Goal: Task Accomplishment & Management: Manage account settings

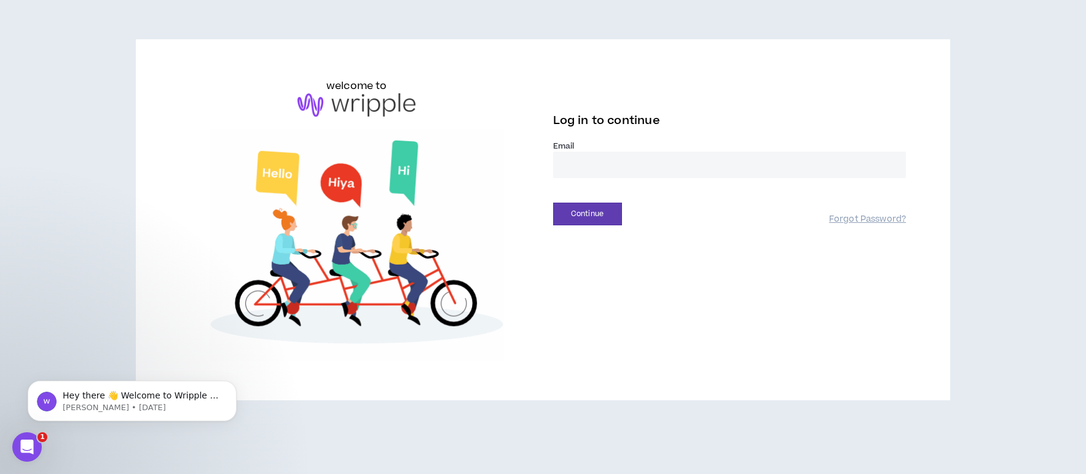
click at [687, 171] on input "email" at bounding box center [729, 165] width 353 height 26
type input "**********"
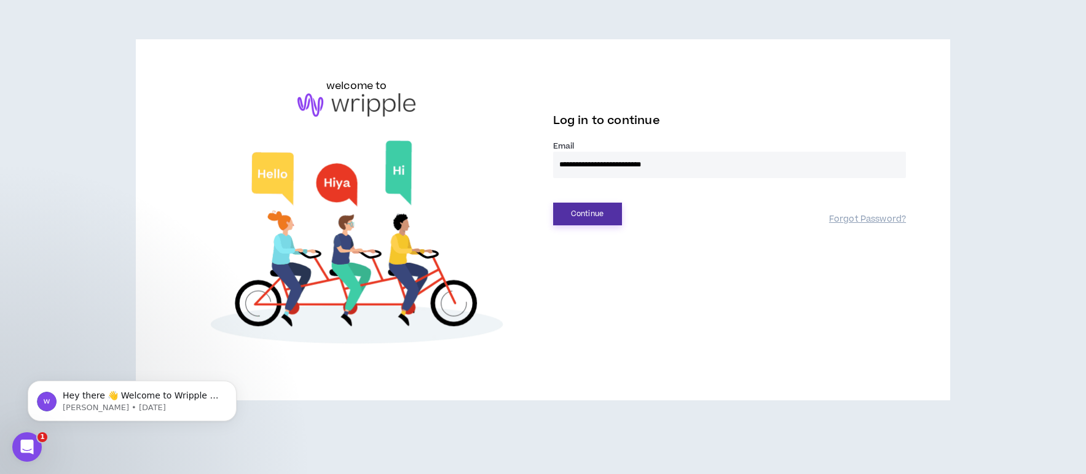
click at [589, 215] on button "Continue" at bounding box center [587, 214] width 69 height 23
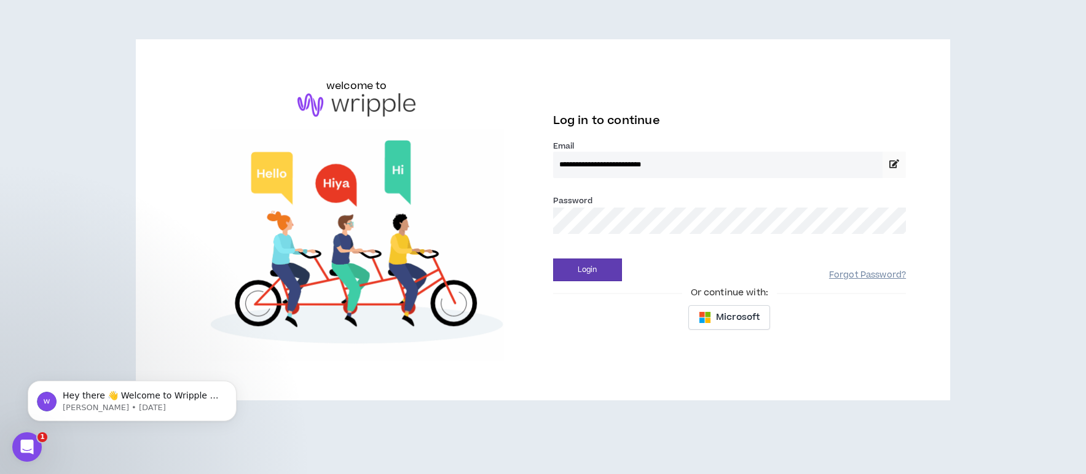
click at [844, 270] on link "Forgot Password?" at bounding box center [867, 276] width 77 height 12
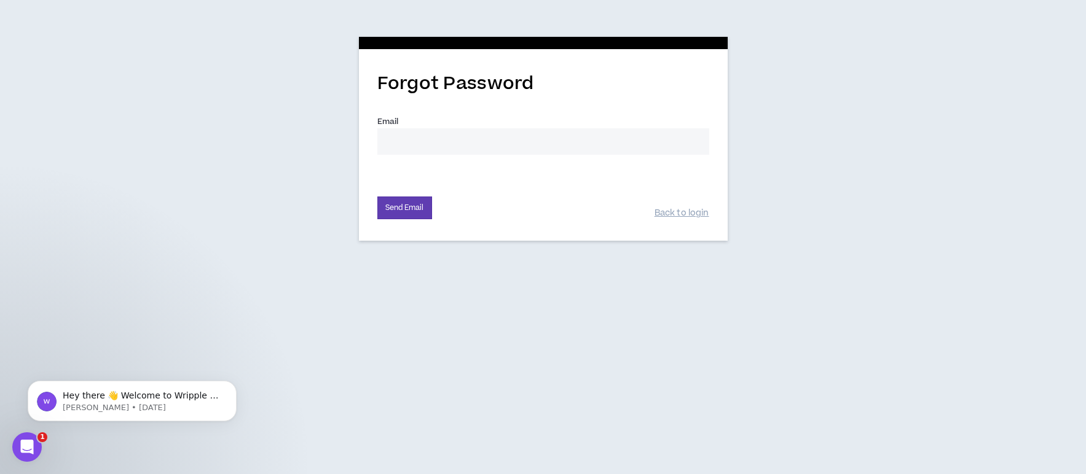
click at [435, 139] on input "Email *" at bounding box center [543, 141] width 332 height 26
type input "lfrisvold@inspirebrands.com"
click at [404, 204] on button "Send Email" at bounding box center [404, 208] width 55 height 23
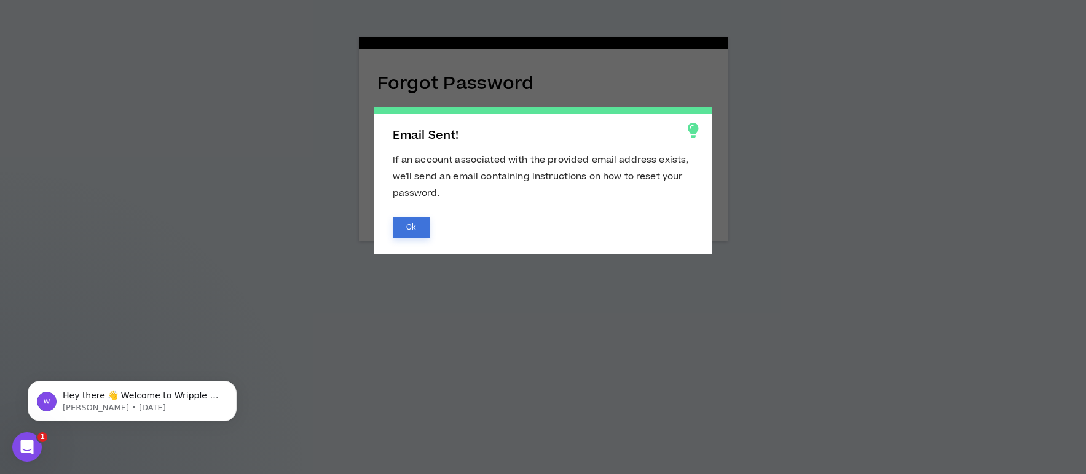
click at [404, 226] on button "Ok" at bounding box center [411, 228] width 37 height 22
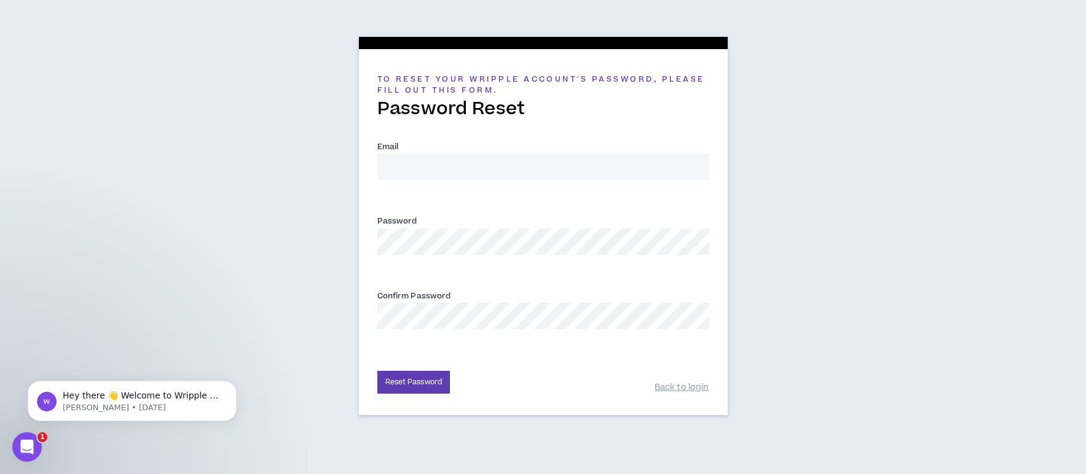
click at [469, 171] on input "Email *" at bounding box center [543, 167] width 332 height 26
type input "lfrisvold@inspirebrands.com"
click at [381, 386] on button "Reset Password" at bounding box center [413, 382] width 73 height 23
click at [409, 386] on button "Reset Password" at bounding box center [413, 382] width 73 height 23
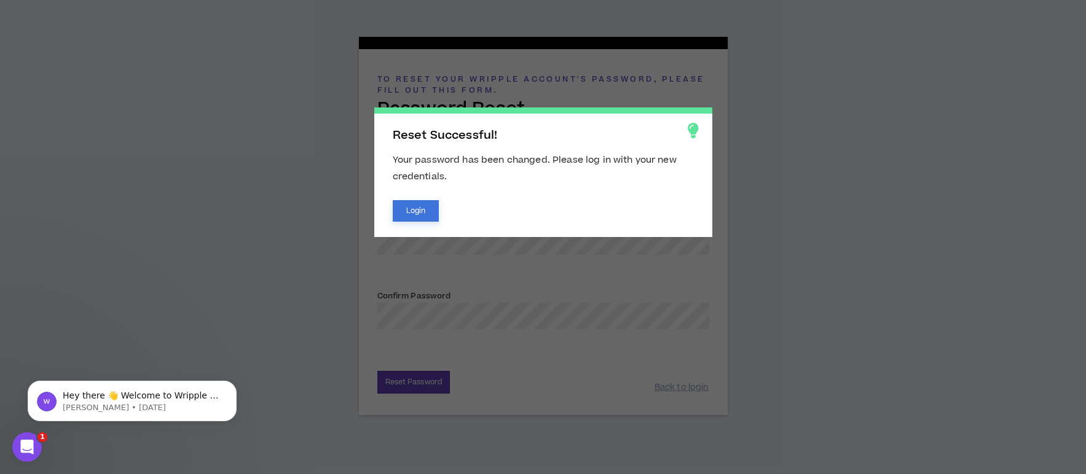
click at [420, 207] on button "Login" at bounding box center [416, 211] width 47 height 22
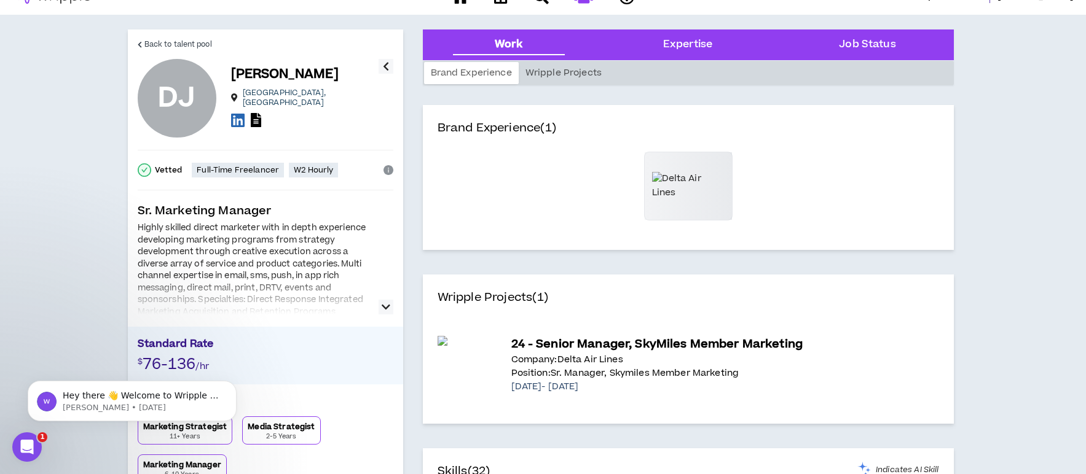
scroll to position [21, 0]
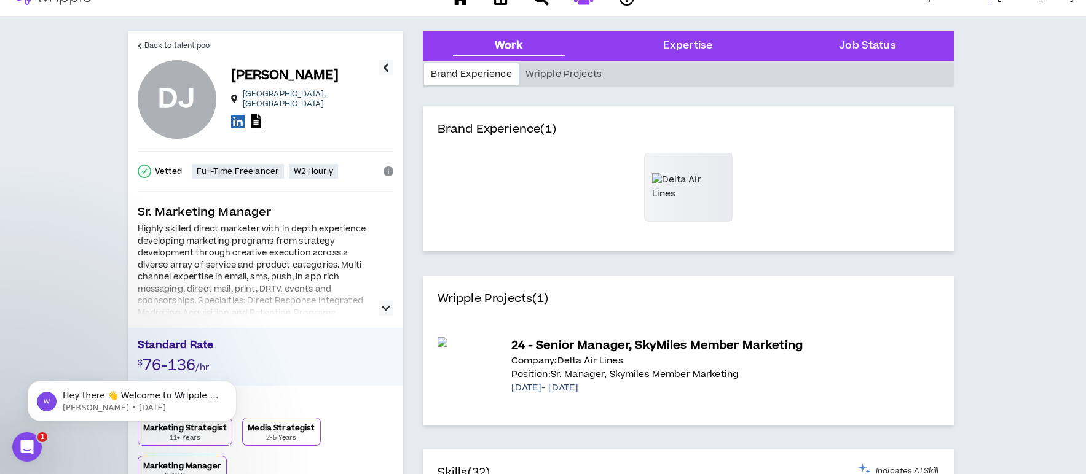
click at [388, 308] on icon "button" at bounding box center [385, 308] width 9 height 15
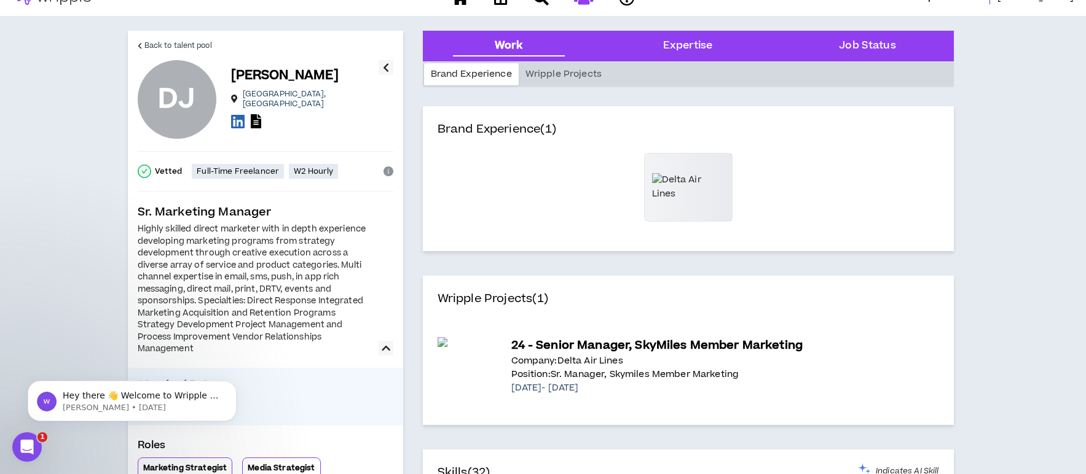
click at [233, 260] on div "Highly skilled direct marketer with in depth experience developing marketing pr…" at bounding box center [254, 290] width 233 height 132
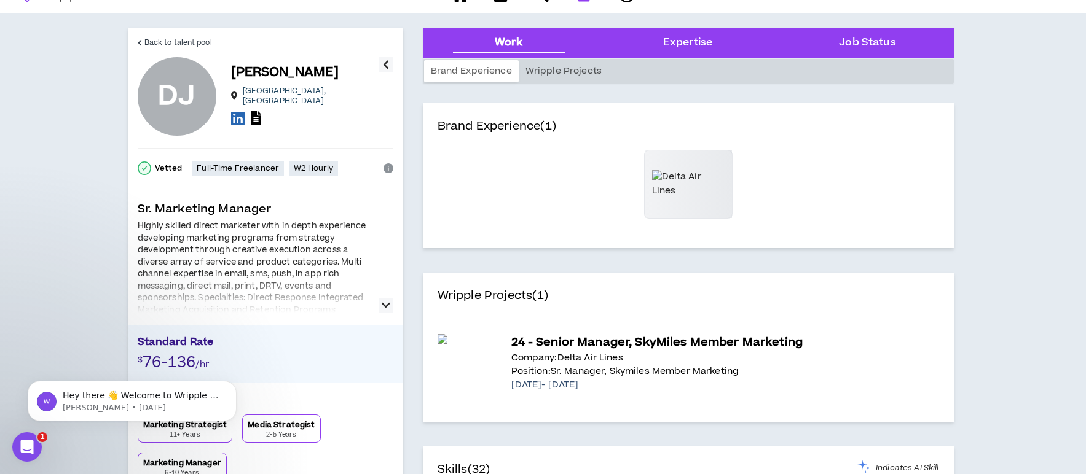
scroll to position [0, 0]
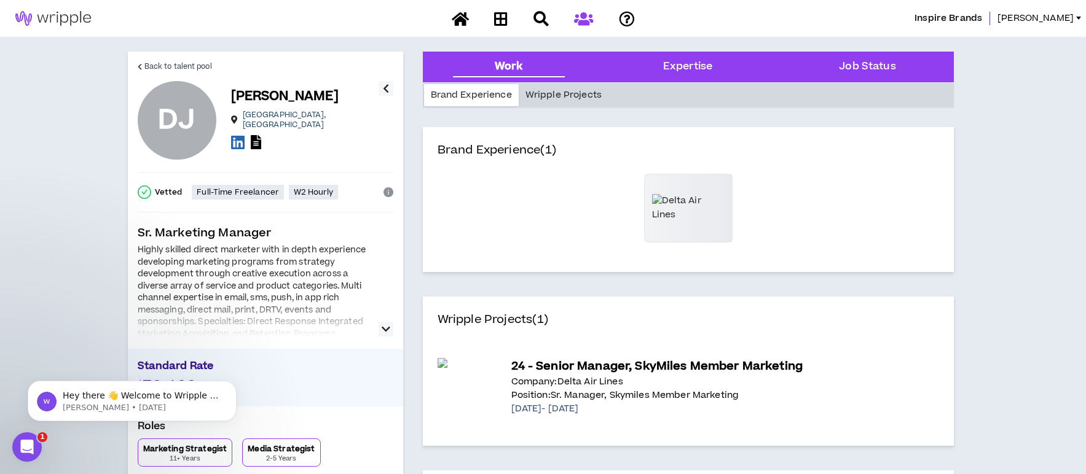
click at [553, 94] on div "Wripple Projects" at bounding box center [563, 95] width 90 height 22
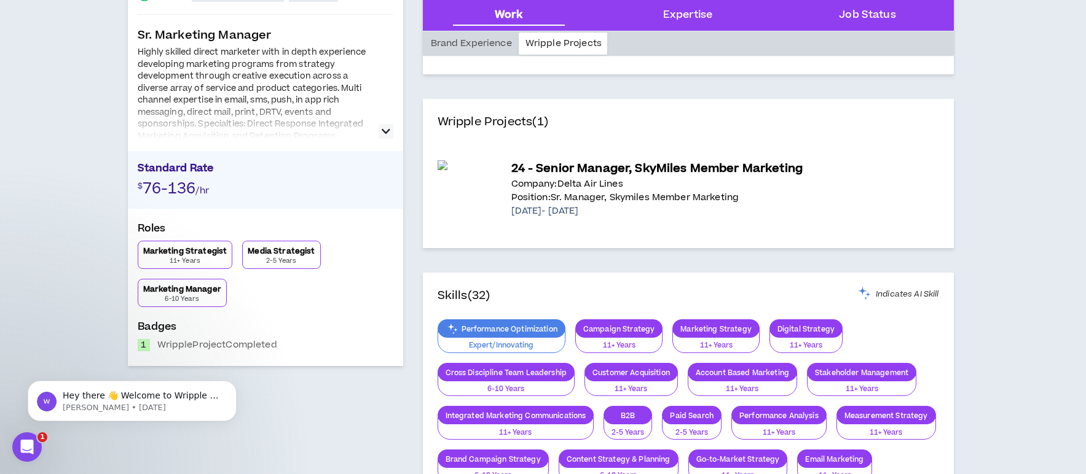
scroll to position [217, 0]
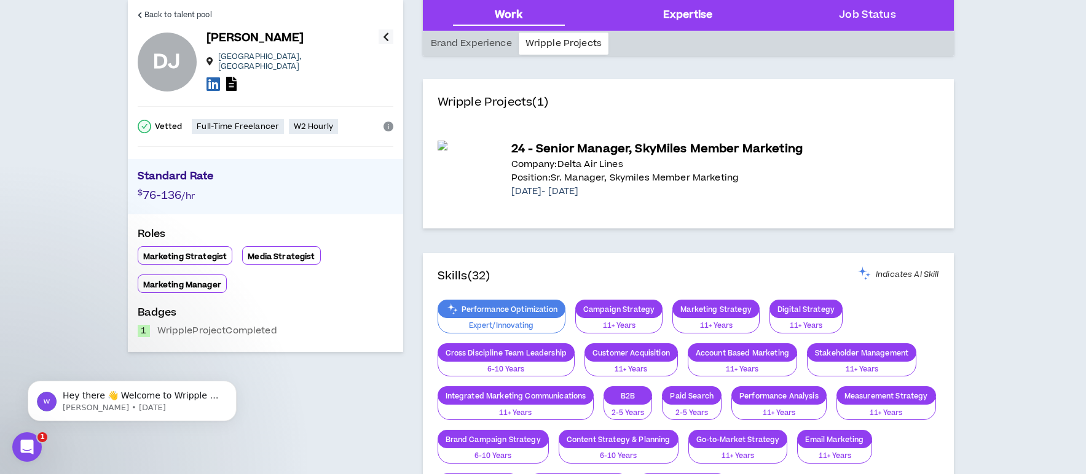
click at [690, 18] on div "Expertise" at bounding box center [687, 15] width 49 height 16
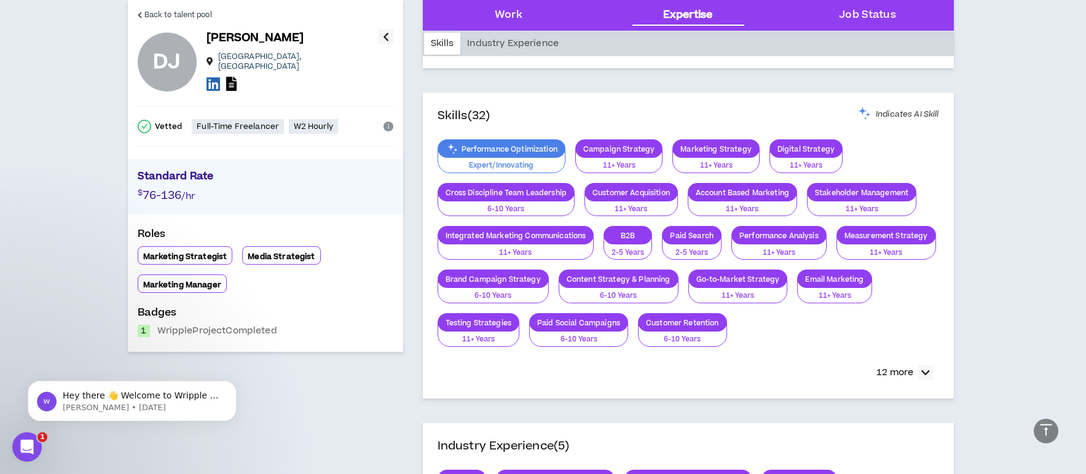
scroll to position [392, 0]
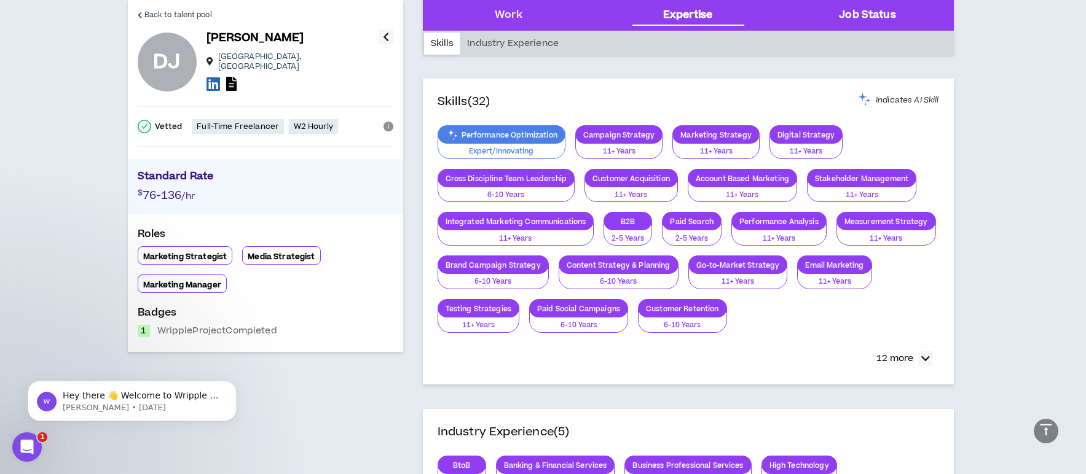
click at [871, 16] on Status "Job Status" at bounding box center [867, 15] width 57 height 16
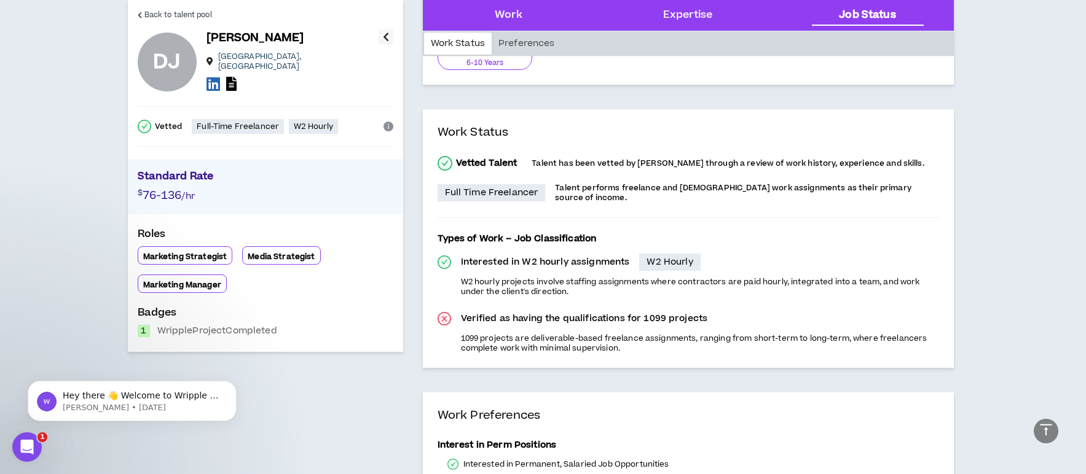
scroll to position [886, 0]
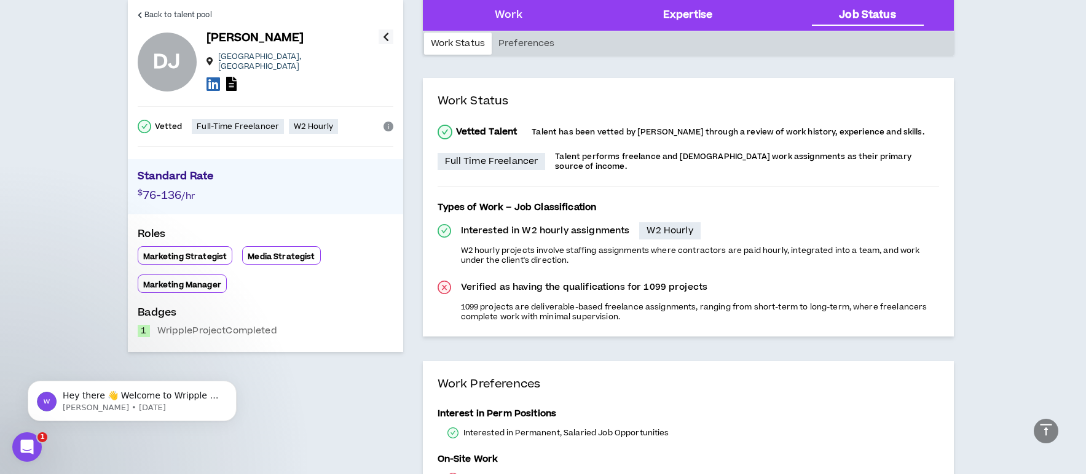
click at [692, 9] on div "Expertise" at bounding box center [687, 15] width 49 height 16
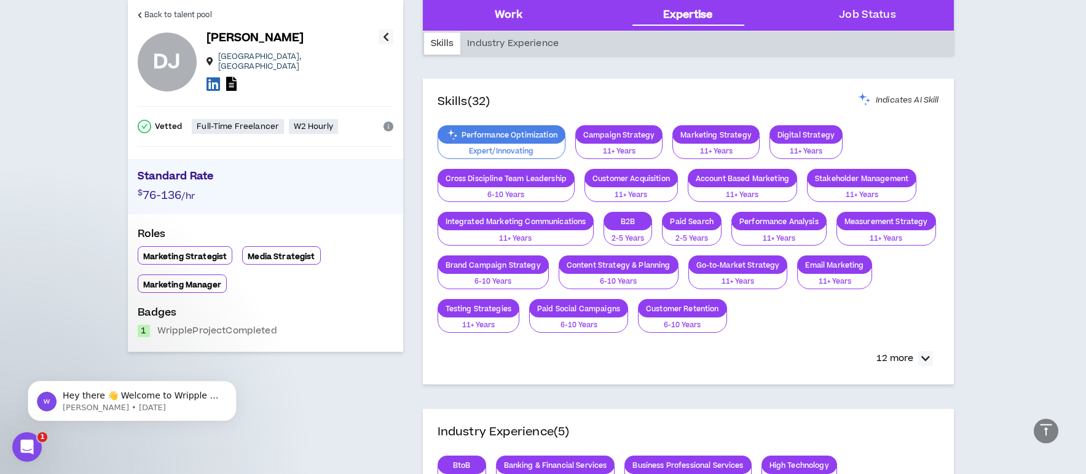
click at [511, 18] on div "Work" at bounding box center [509, 15] width 28 height 16
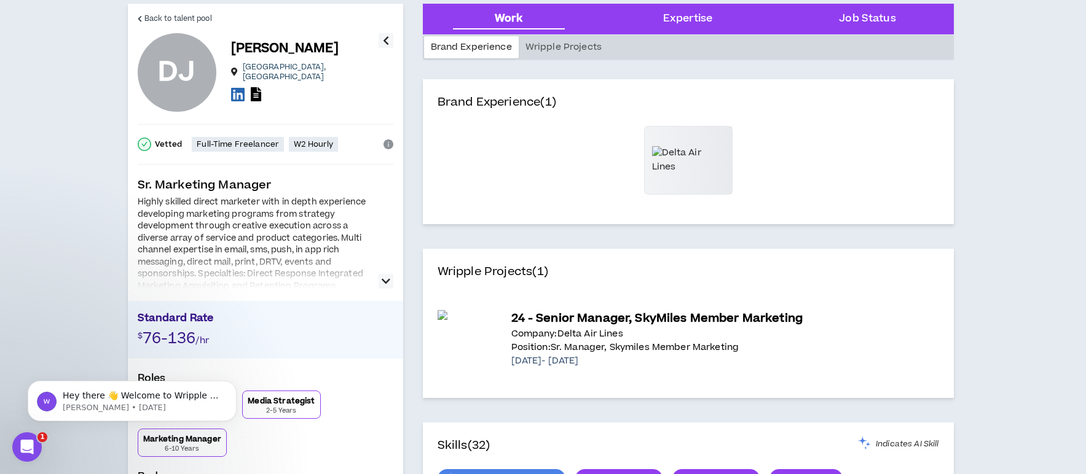
scroll to position [0, 0]
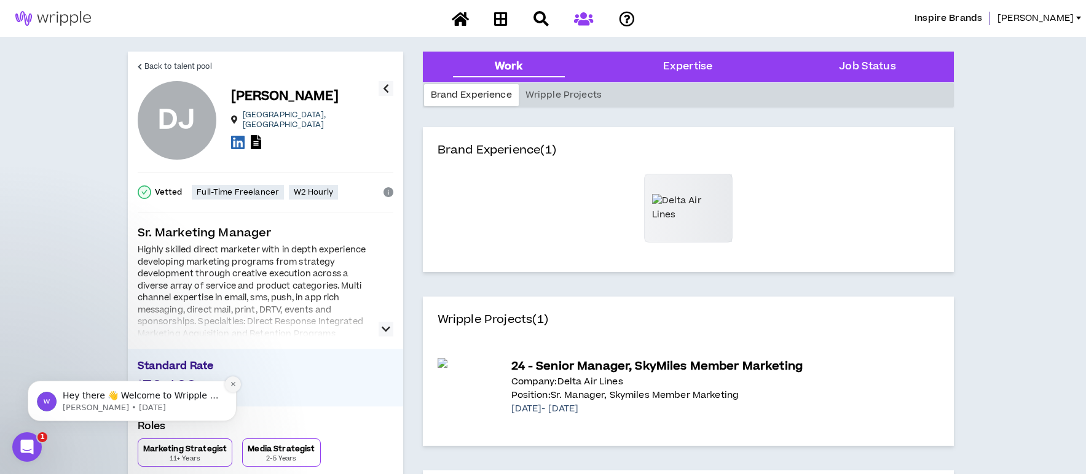
click at [231, 383] on icon "Dismiss notification" at bounding box center [232, 384] width 4 height 4
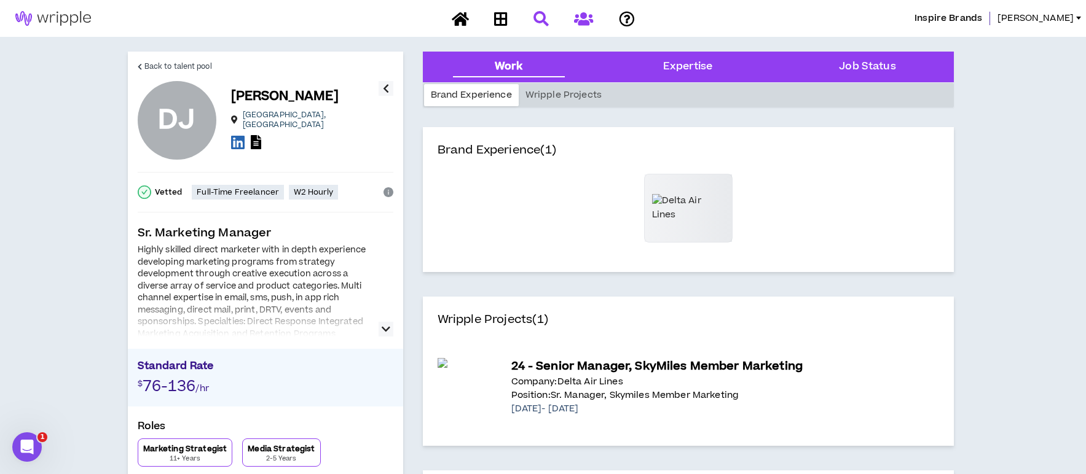
click at [539, 17] on icon at bounding box center [540, 18] width 15 height 15
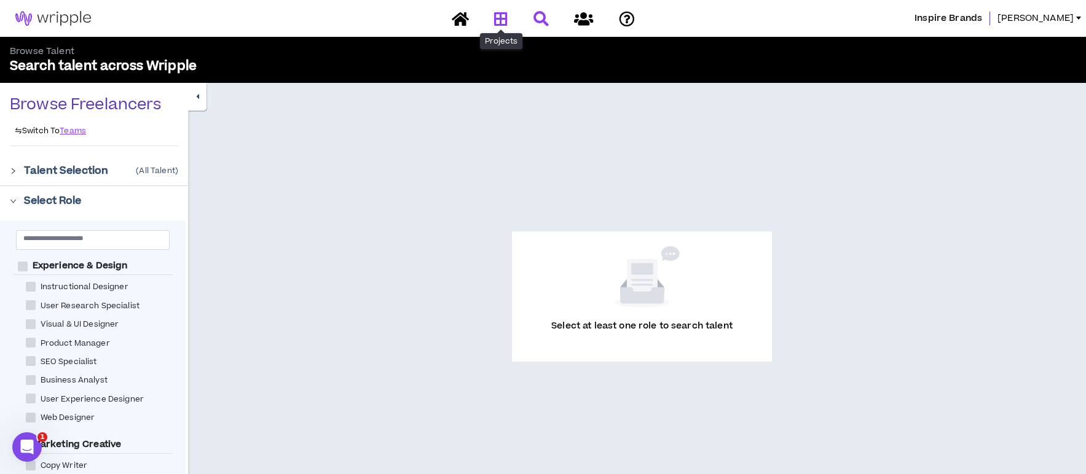
click at [501, 18] on icon at bounding box center [501, 18] width 14 height 15
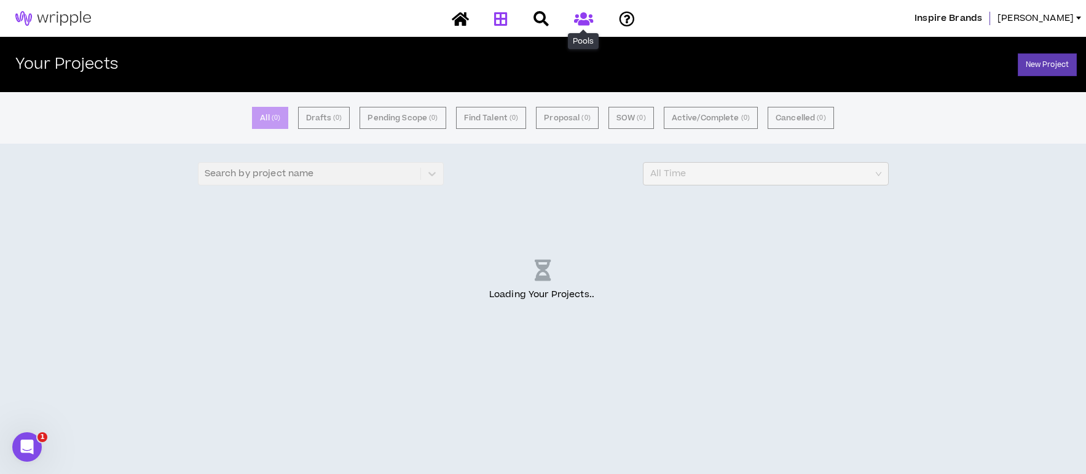
click at [586, 17] on icon at bounding box center [583, 18] width 19 height 15
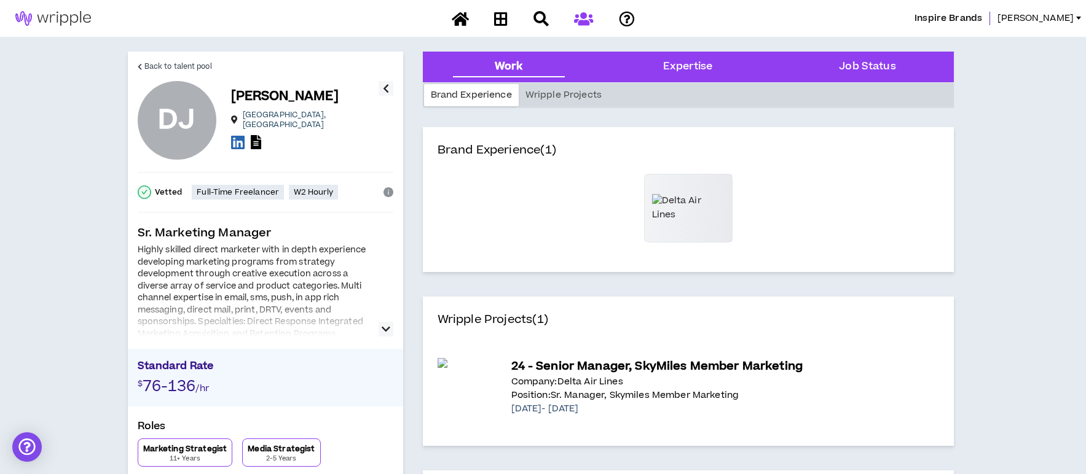
click at [388, 330] on icon "button" at bounding box center [385, 329] width 9 height 15
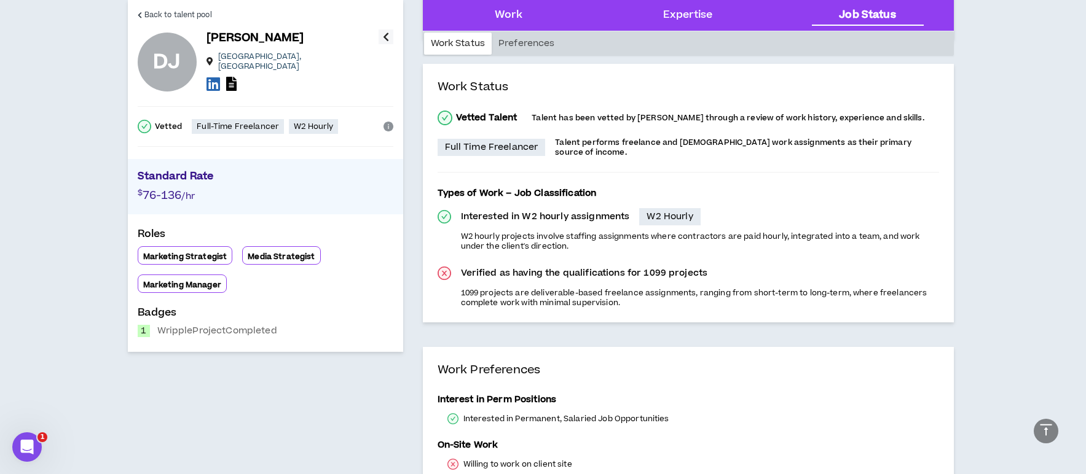
scroll to position [901, 0]
